Goal: Navigation & Orientation: Find specific page/section

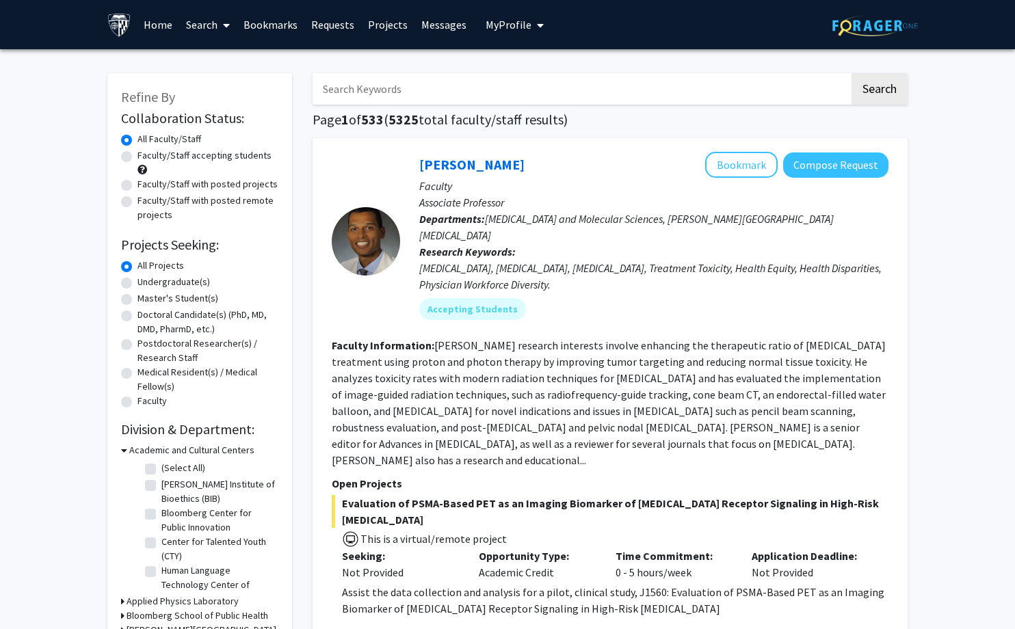
click at [145, 26] on link "Home" at bounding box center [158, 25] width 42 height 48
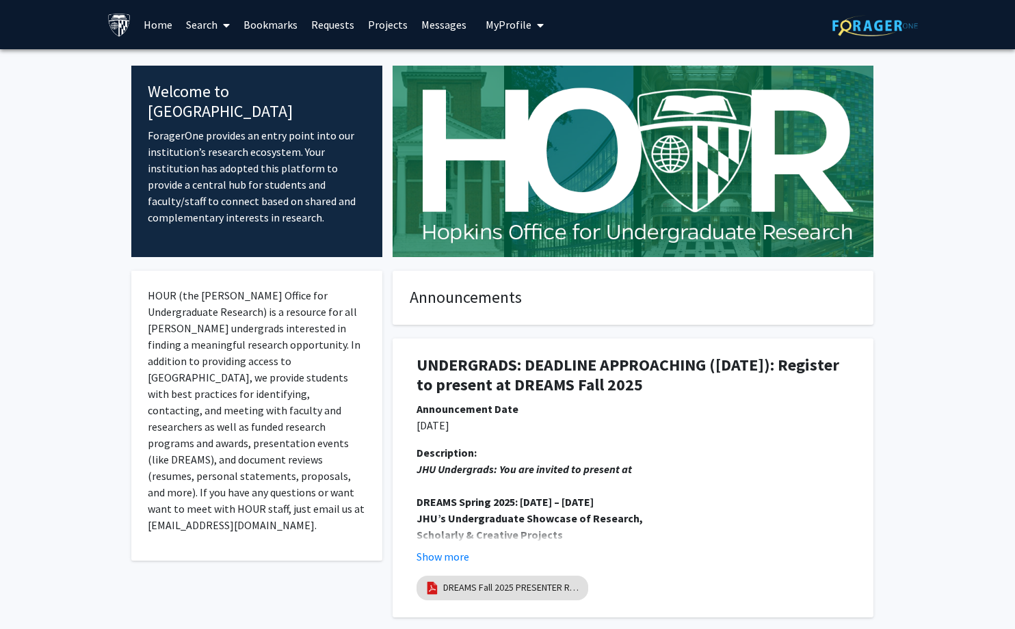
click at [213, 27] on link "Search" at bounding box center [207, 25] width 57 height 48
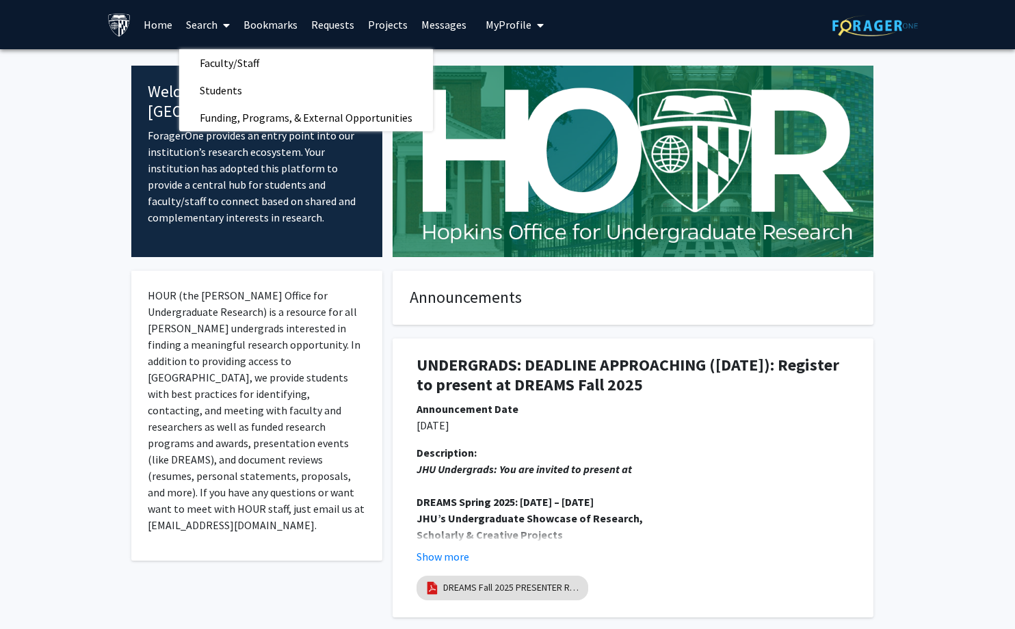
click at [373, 21] on link "Projects" at bounding box center [387, 25] width 53 height 48
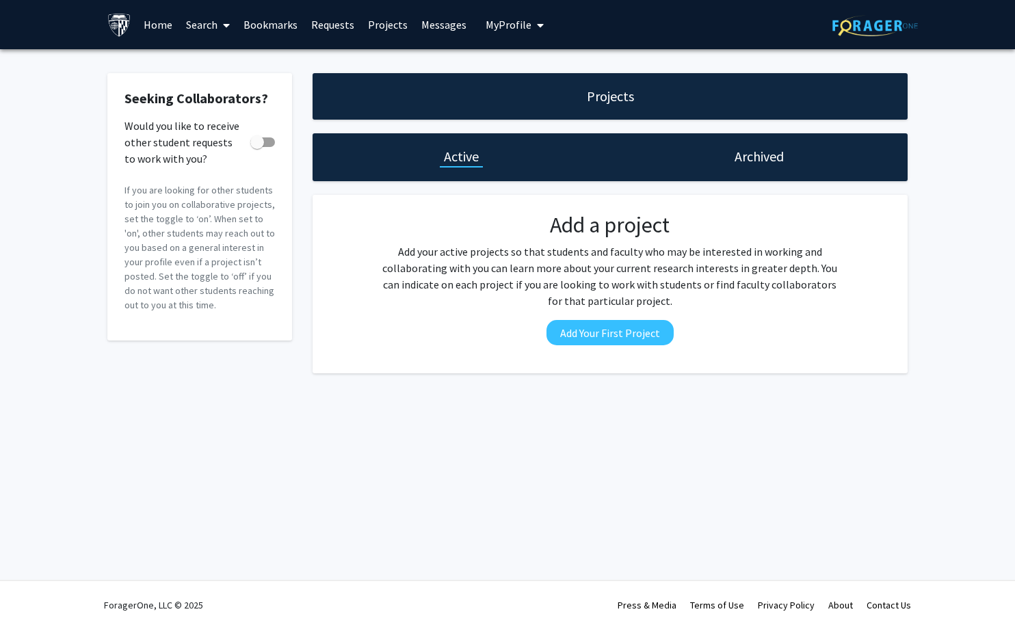
click at [511, 25] on span "My Profile" at bounding box center [509, 25] width 46 height 14
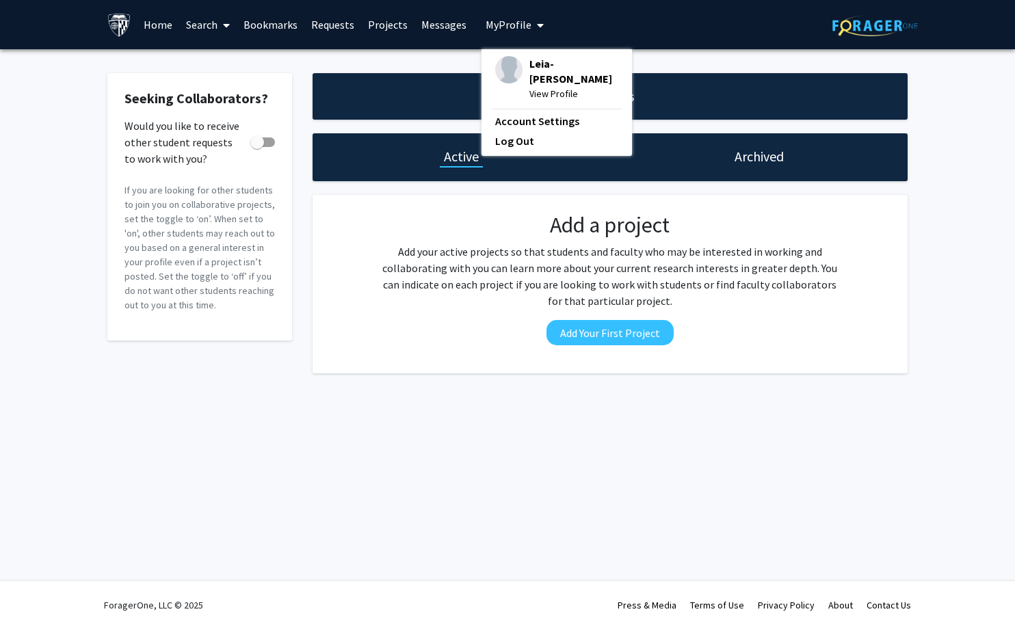
click at [511, 25] on span "My Profile" at bounding box center [509, 25] width 46 height 14
